Goal: Check status: Check status

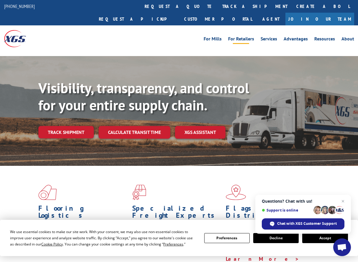
click at [250, 37] on link "For Retailers" at bounding box center [241, 40] width 26 height 6
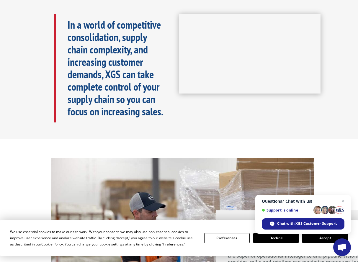
scroll to position [295, 0]
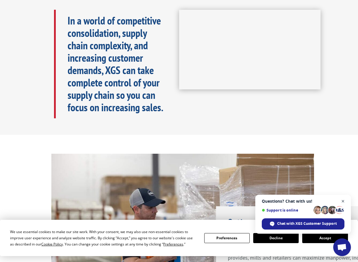
click at [345, 202] on span "Open chat" at bounding box center [342, 201] width 7 height 7
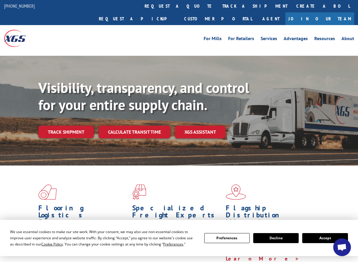
scroll to position [0, 0]
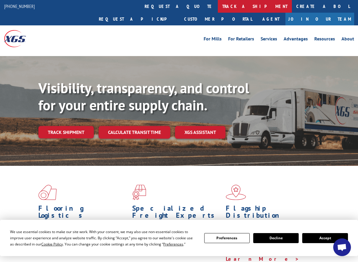
click at [218, 7] on link "track a shipment" at bounding box center [255, 6] width 74 height 13
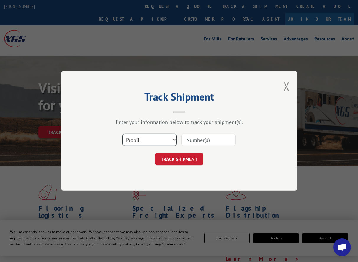
click at [145, 144] on select "Select category... Probill BOL PO" at bounding box center [149, 140] width 54 height 12
click at [202, 140] on input at bounding box center [208, 140] width 54 height 12
paste input "17551977"
type input "17551977"
click at [192, 155] on button "TRACK SHIPMENT" at bounding box center [179, 159] width 48 height 12
